Goal: Navigation & Orientation: Understand site structure

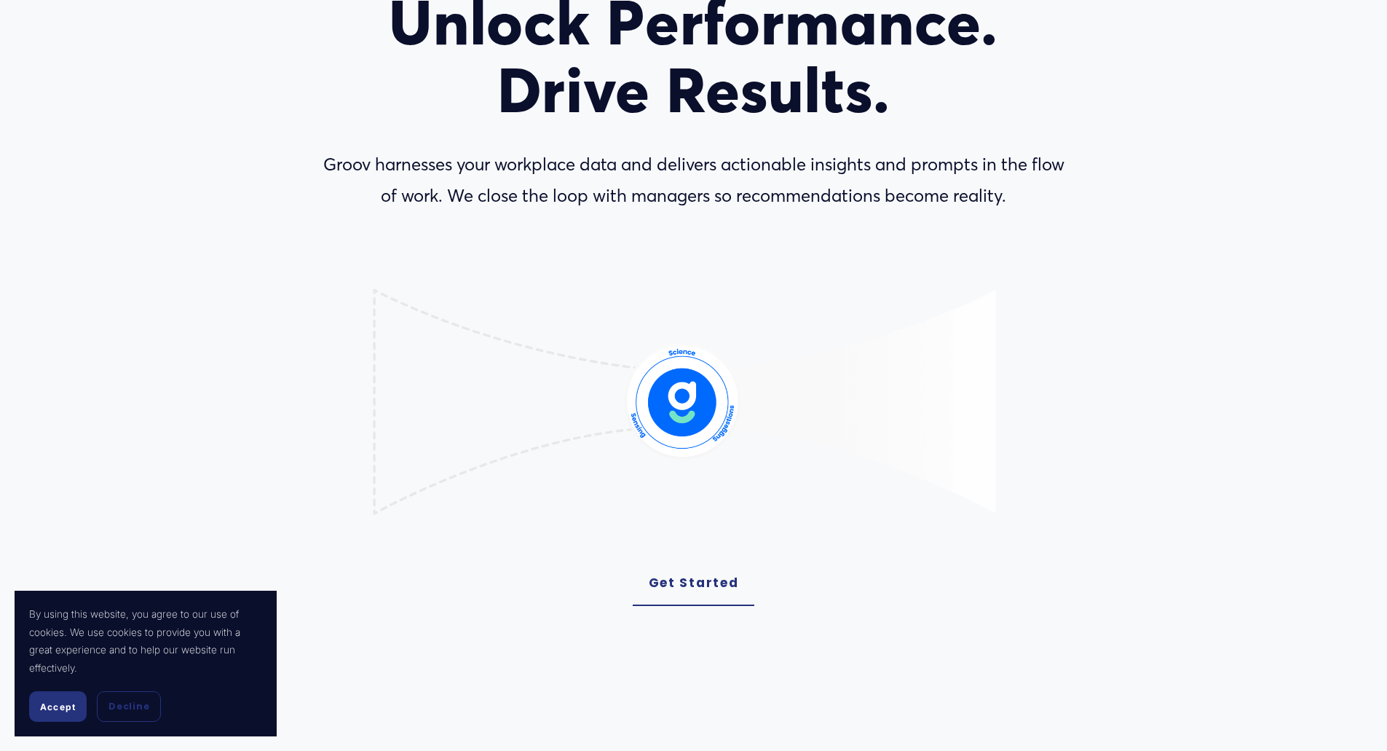
scroll to position [218, 0]
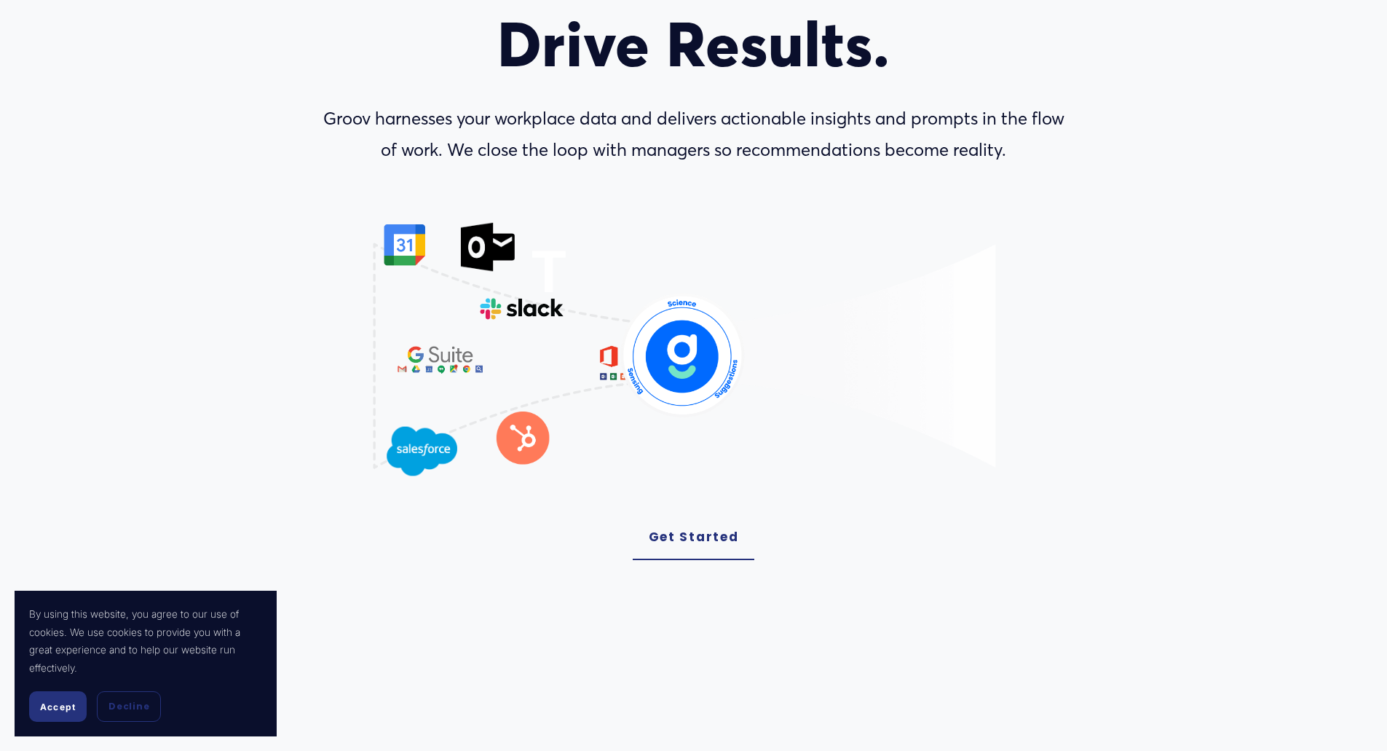
click at [58, 706] on span "Accept" at bounding box center [58, 706] width 36 height 11
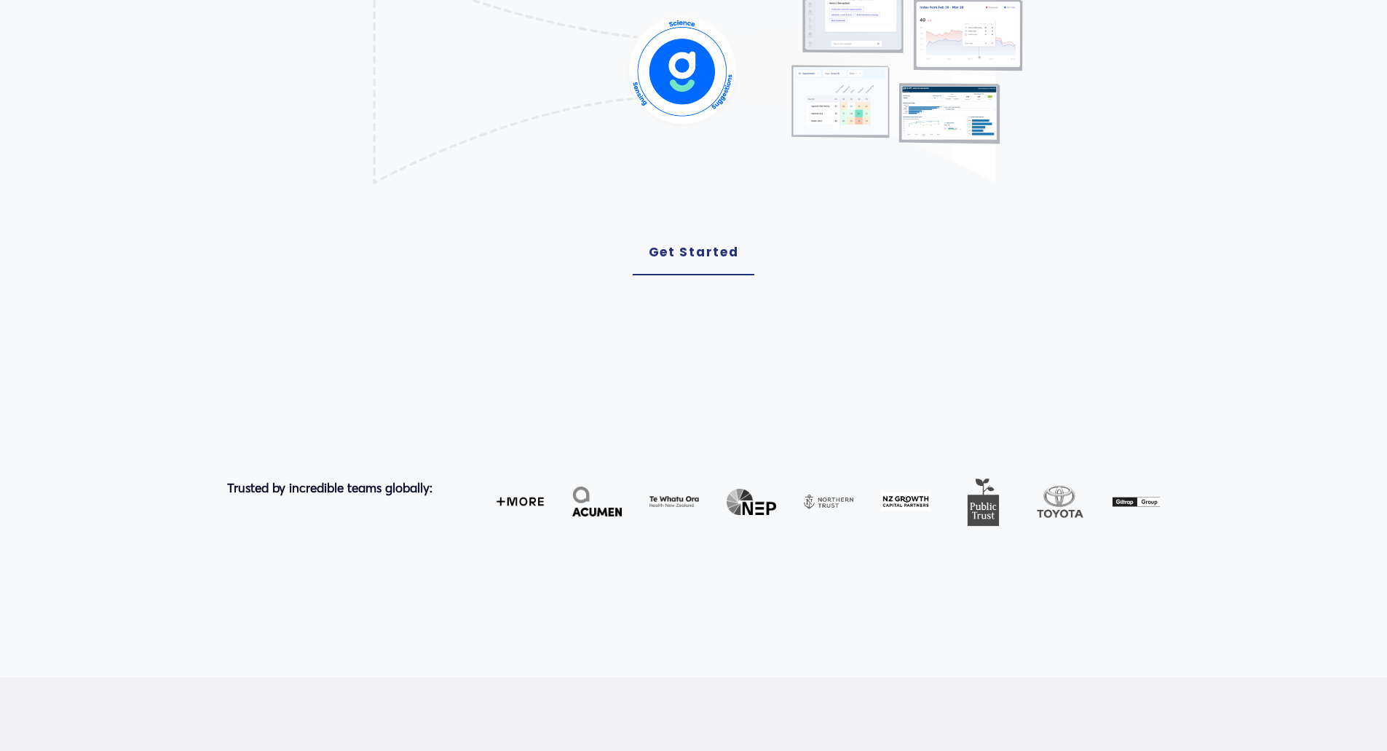
scroll to position [510, 0]
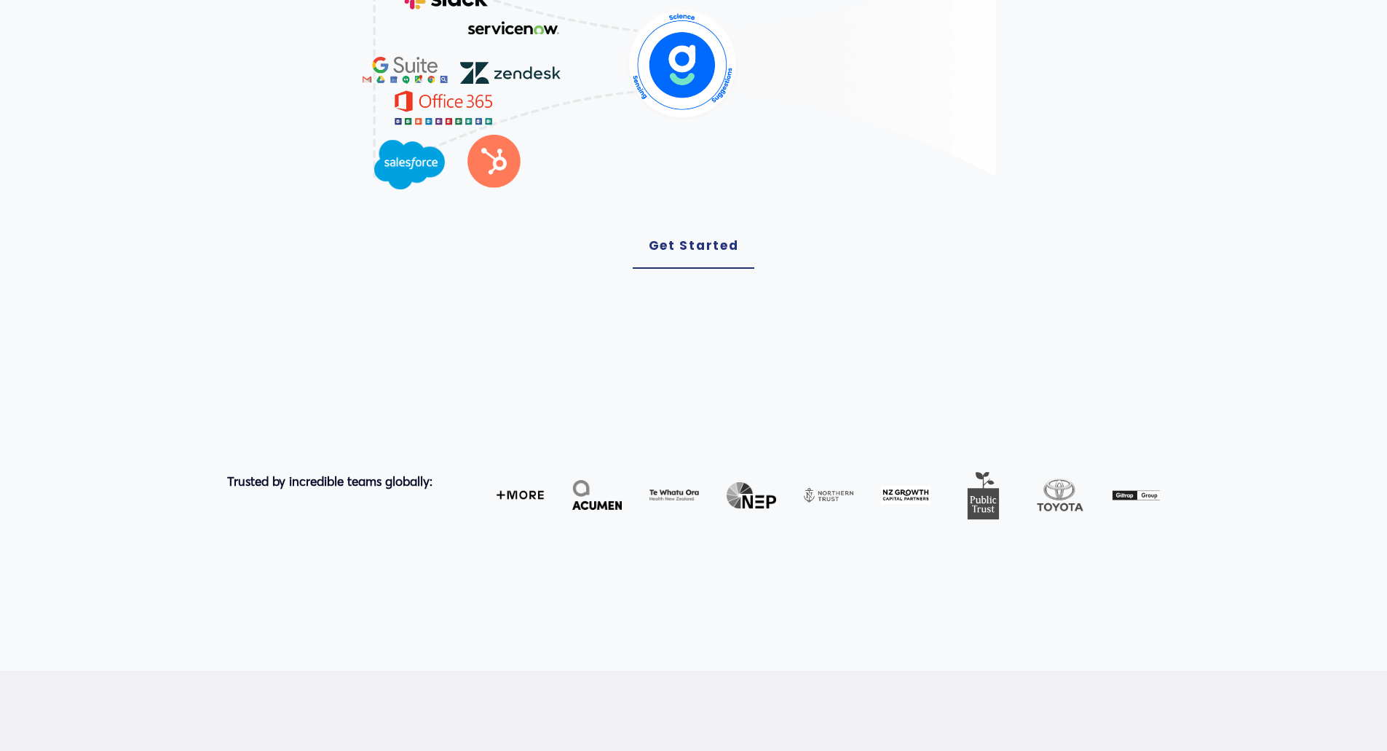
click at [682, 245] on link "Get Started" at bounding box center [694, 246] width 122 height 45
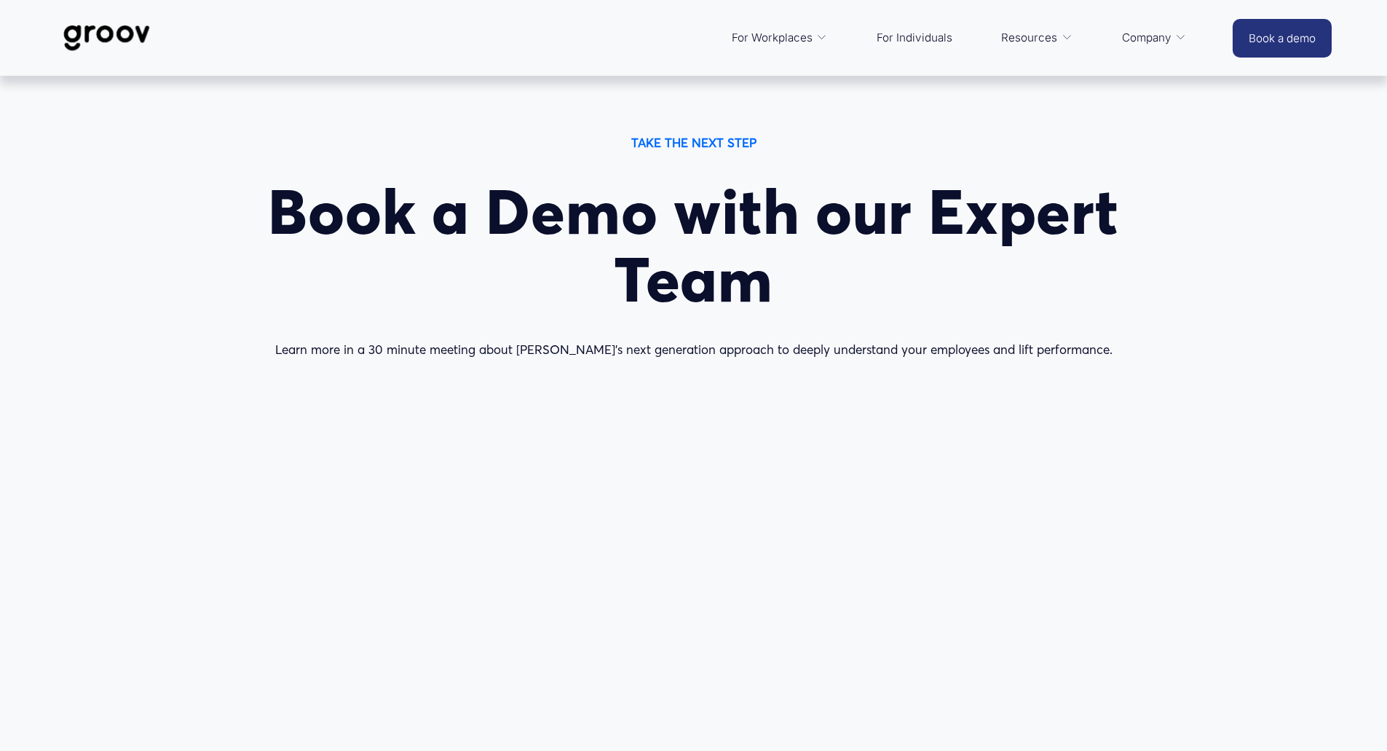
click at [0, 0] on span "Platform Overview" at bounding box center [0, 0] width 0 height 0
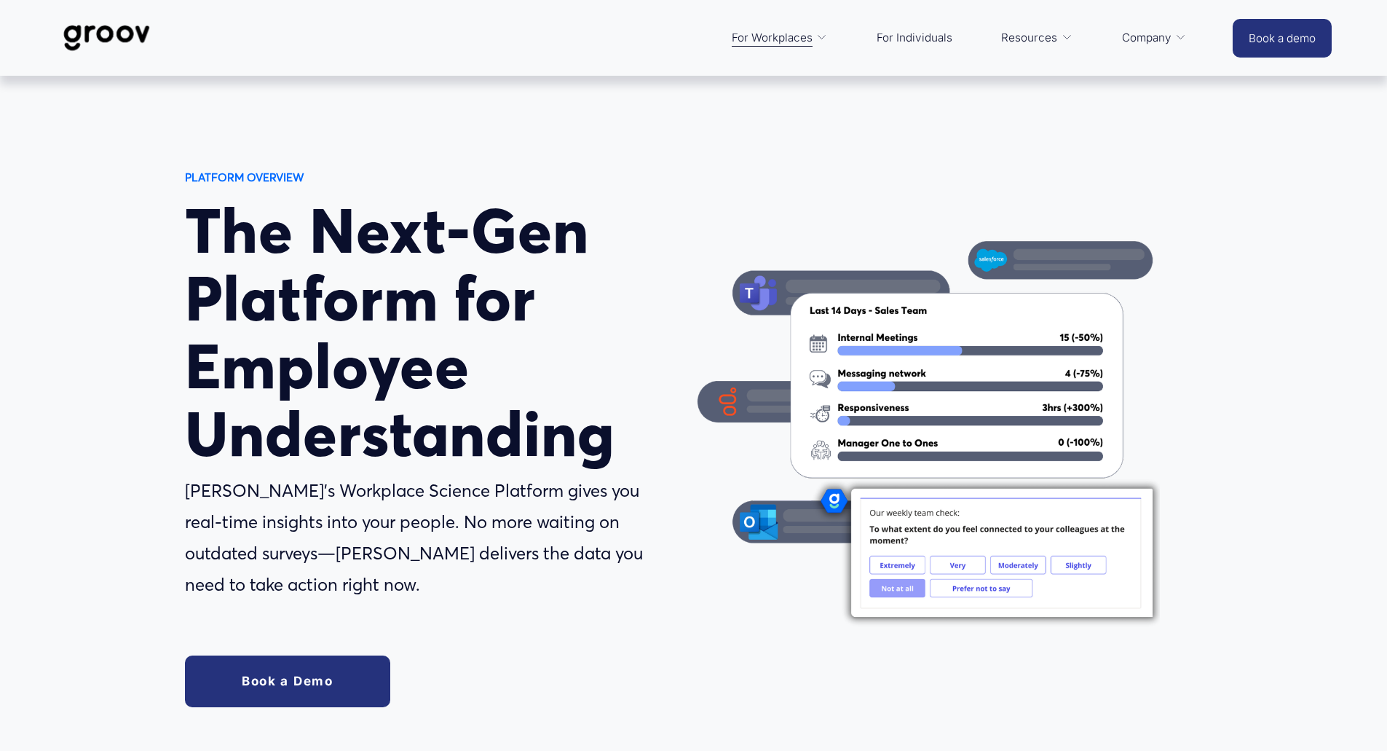
click at [0, 0] on span "Services" at bounding box center [0, 0] width 0 height 0
